Goal: Participate in discussion: Participate in discussion

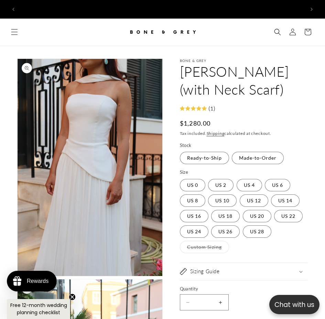
scroll to position [0, 572]
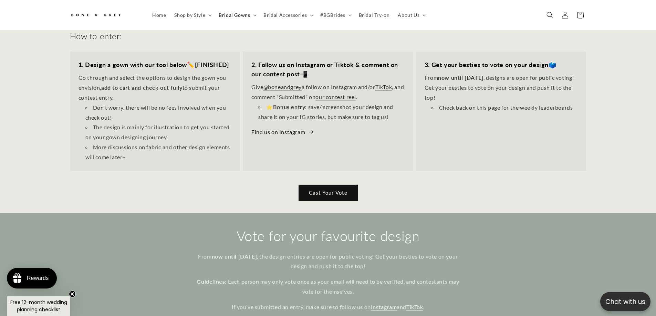
scroll to position [238, 0]
click at [318, 186] on link "Cast Your Vote" at bounding box center [328, 193] width 59 height 16
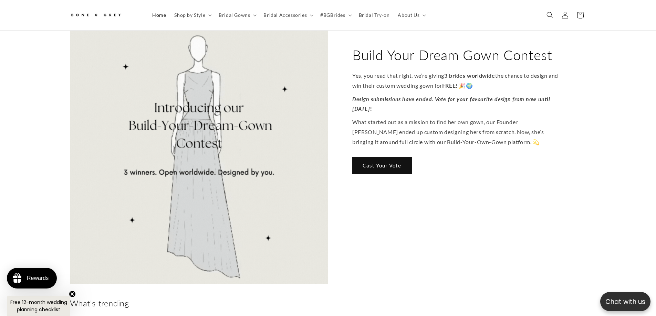
click at [374, 158] on link "Cast Your Vote" at bounding box center [381, 166] width 59 height 16
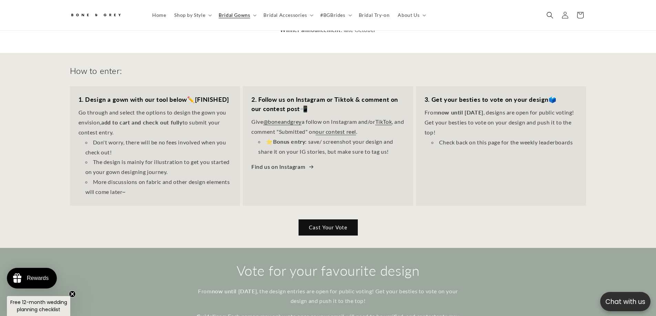
scroll to position [203, 0]
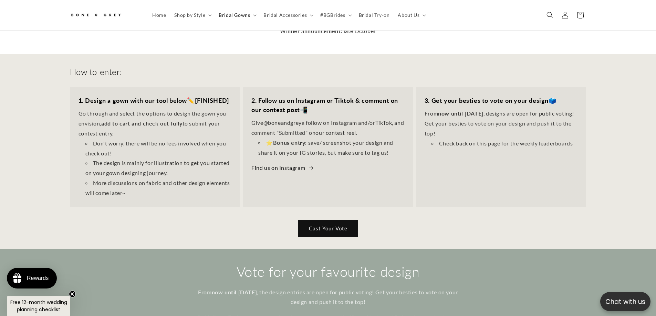
click at [336, 225] on link "Cast Your Vote" at bounding box center [328, 229] width 59 height 16
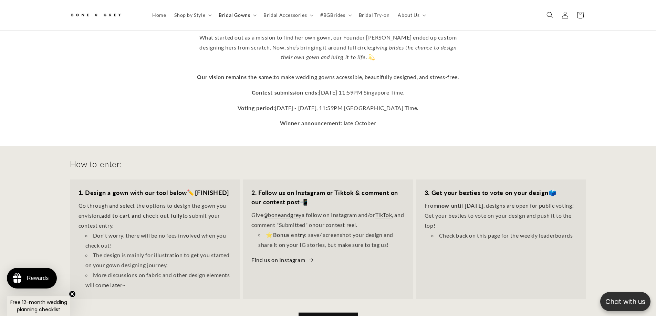
scroll to position [237, 0]
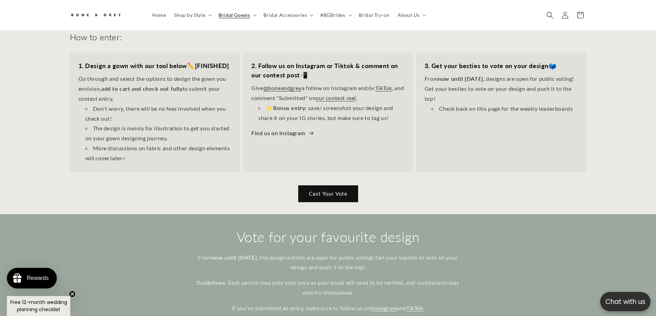
click at [342, 190] on link "Cast Your Vote" at bounding box center [328, 194] width 59 height 16
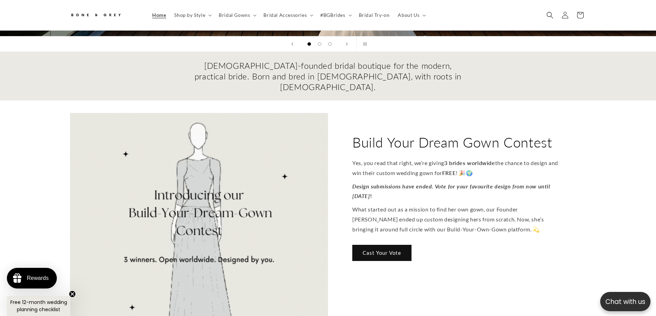
scroll to position [203, 0]
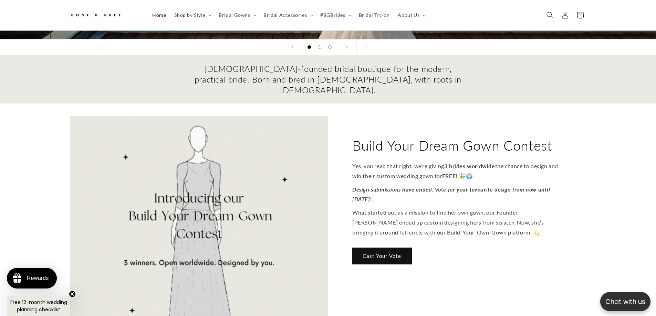
click at [404, 248] on link "Cast Your Vote" at bounding box center [381, 256] width 59 height 16
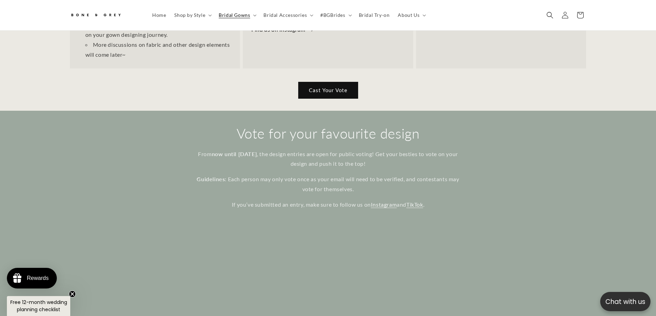
click at [330, 90] on link "Cast Your Vote" at bounding box center [328, 90] width 59 height 16
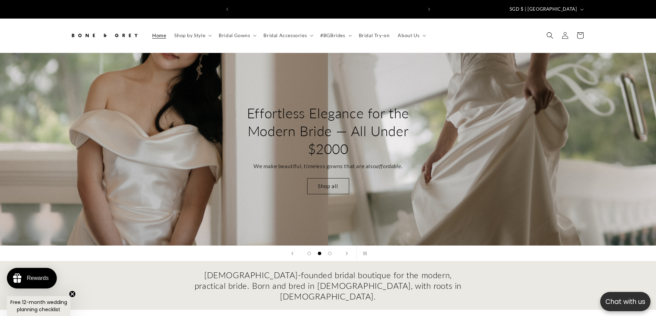
scroll to position [0, 189]
